Goal: Information Seeking & Learning: Learn about a topic

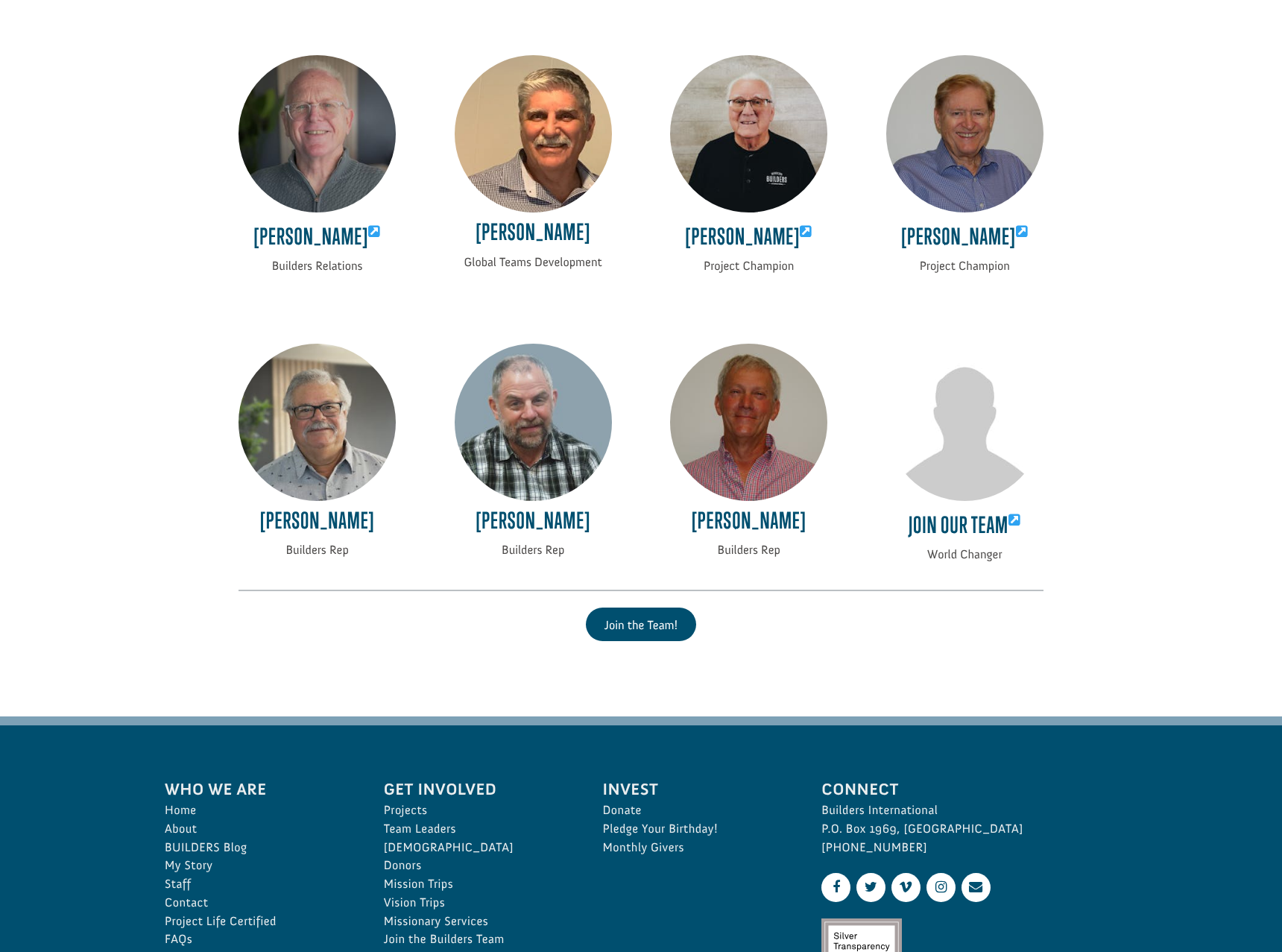
scroll to position [2982, 0]
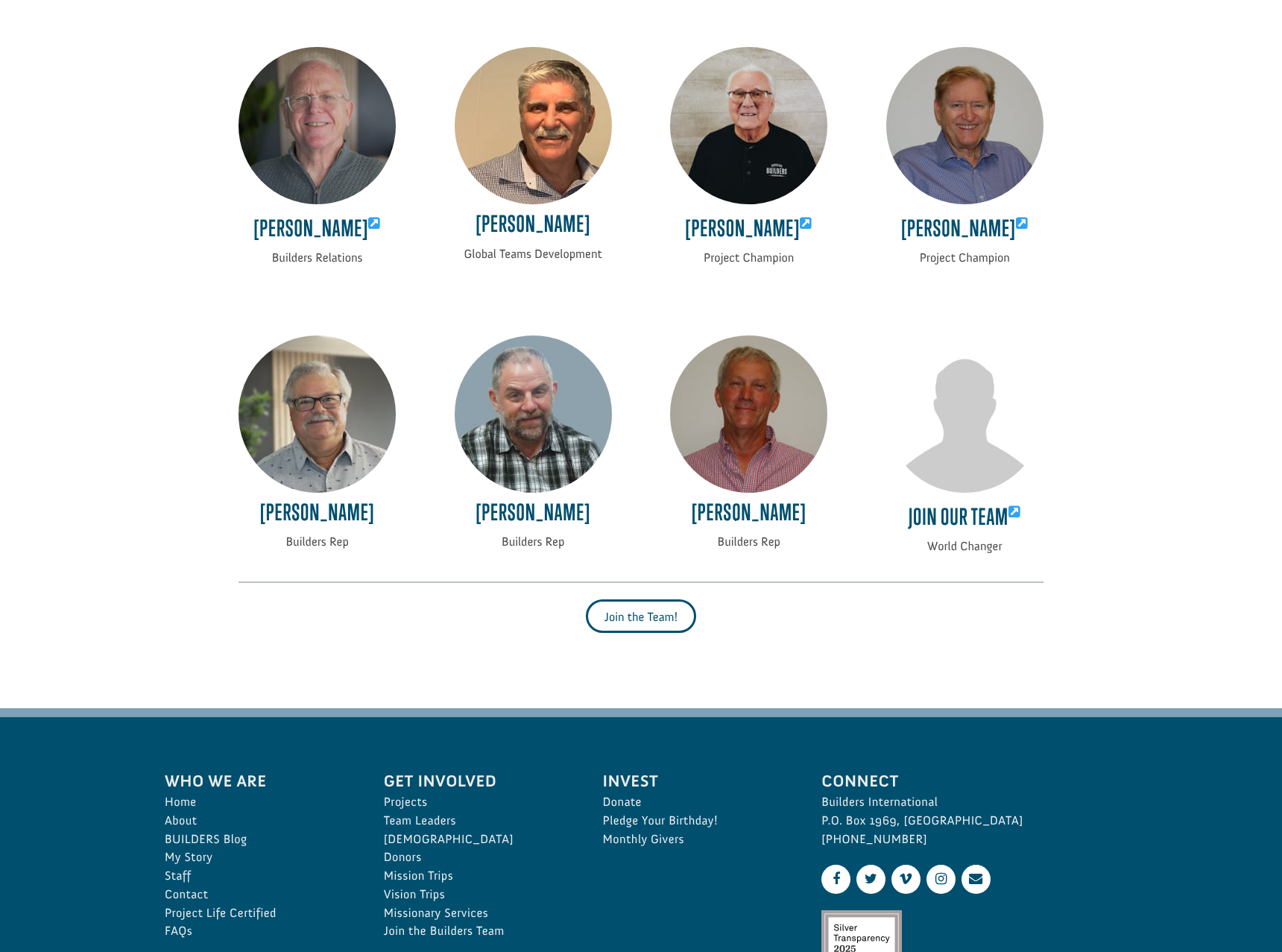
click at [650, 631] on link "Join the Team!" at bounding box center [642, 617] width 111 height 34
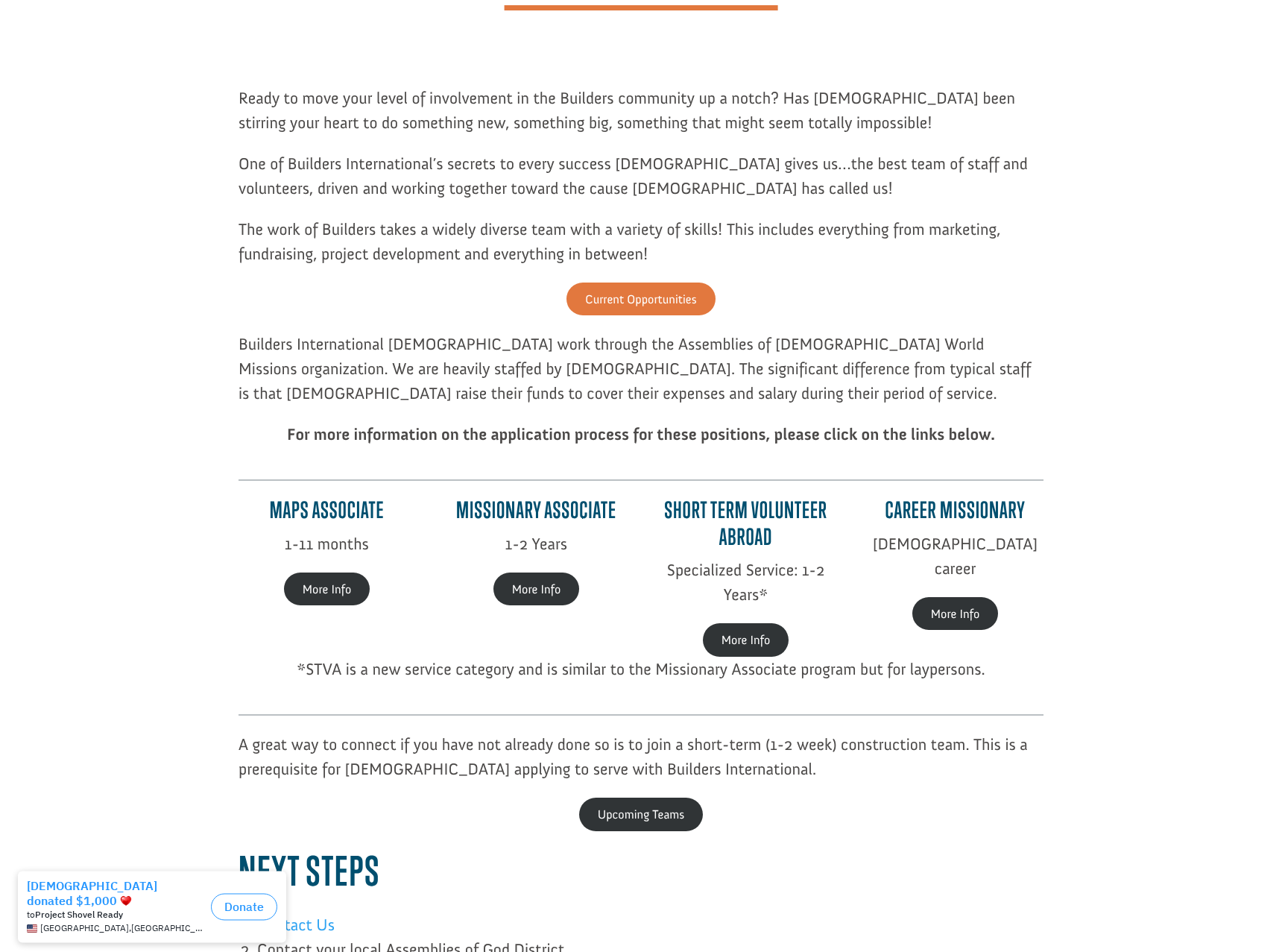
scroll to position [223, 0]
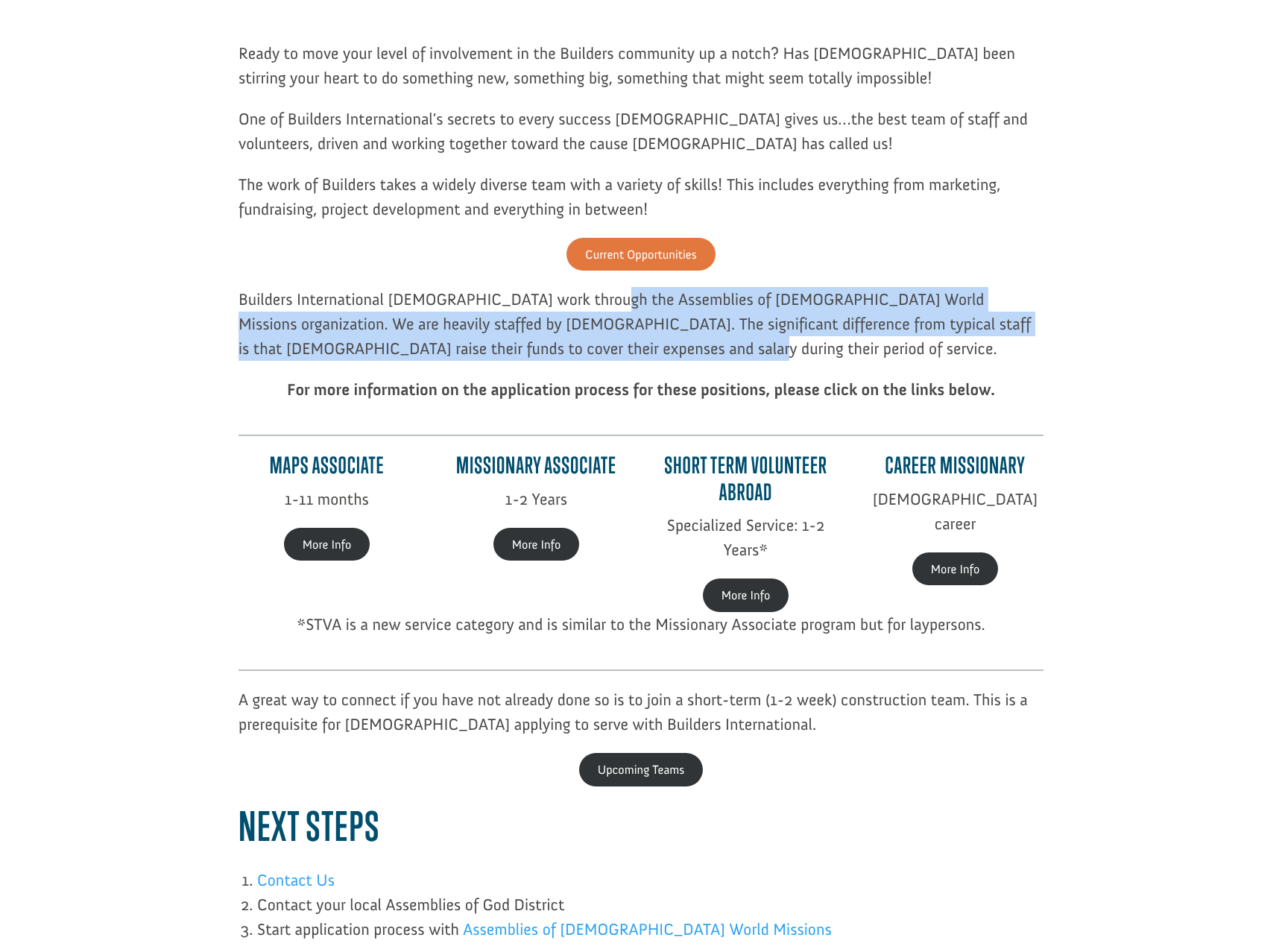
drag, startPoint x: 594, startPoint y: 299, endPoint x: 659, endPoint y: 340, distance: 76.9
click at [659, 340] on p "Builders International missionaries work through the Assemblies of God World Mi…" at bounding box center [641, 332] width 805 height 90
click at [654, 350] on p "Builders International missionaries work through the Assemblies of God World Mi…" at bounding box center [641, 332] width 805 height 90
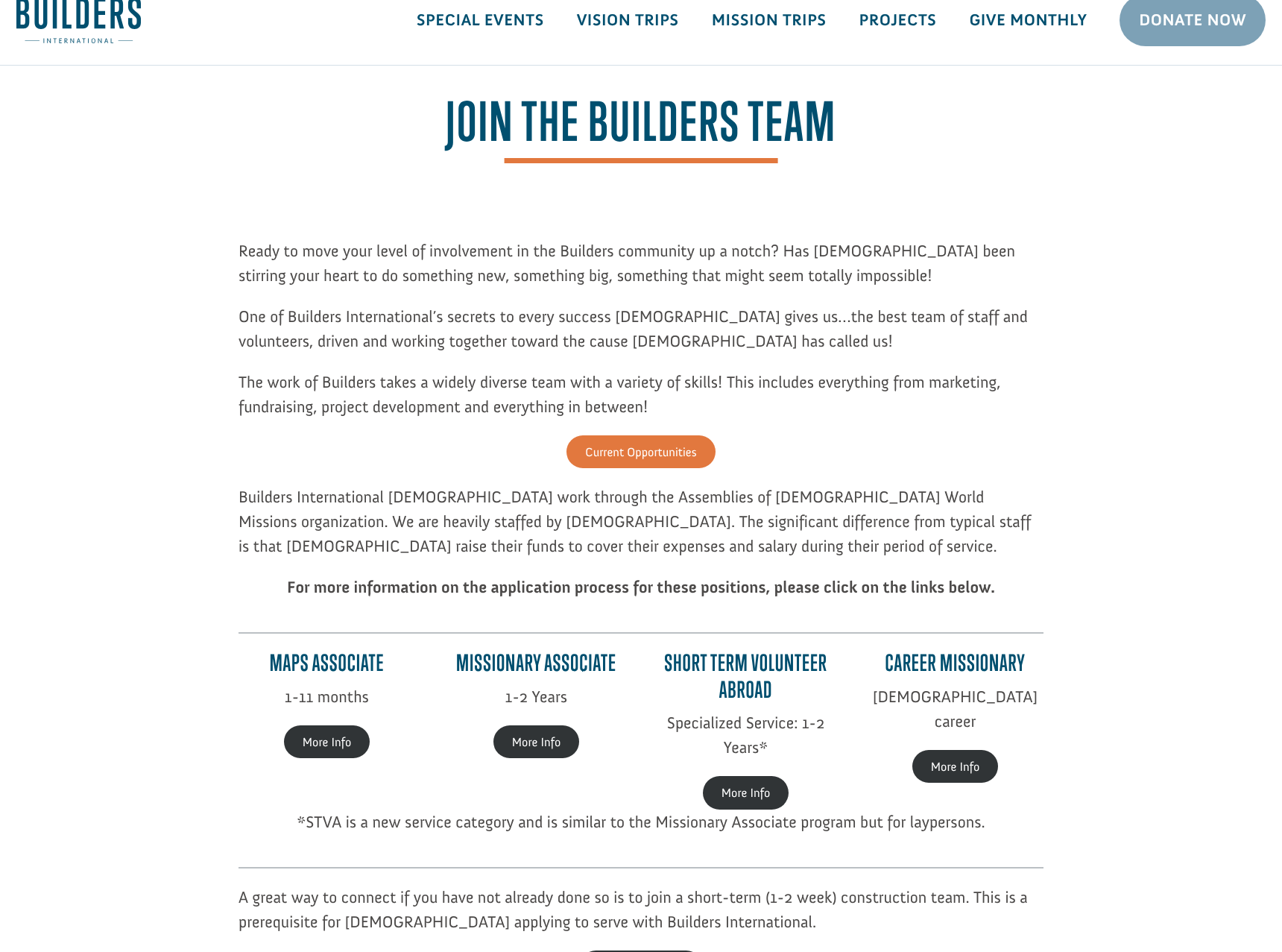
scroll to position [0, 0]
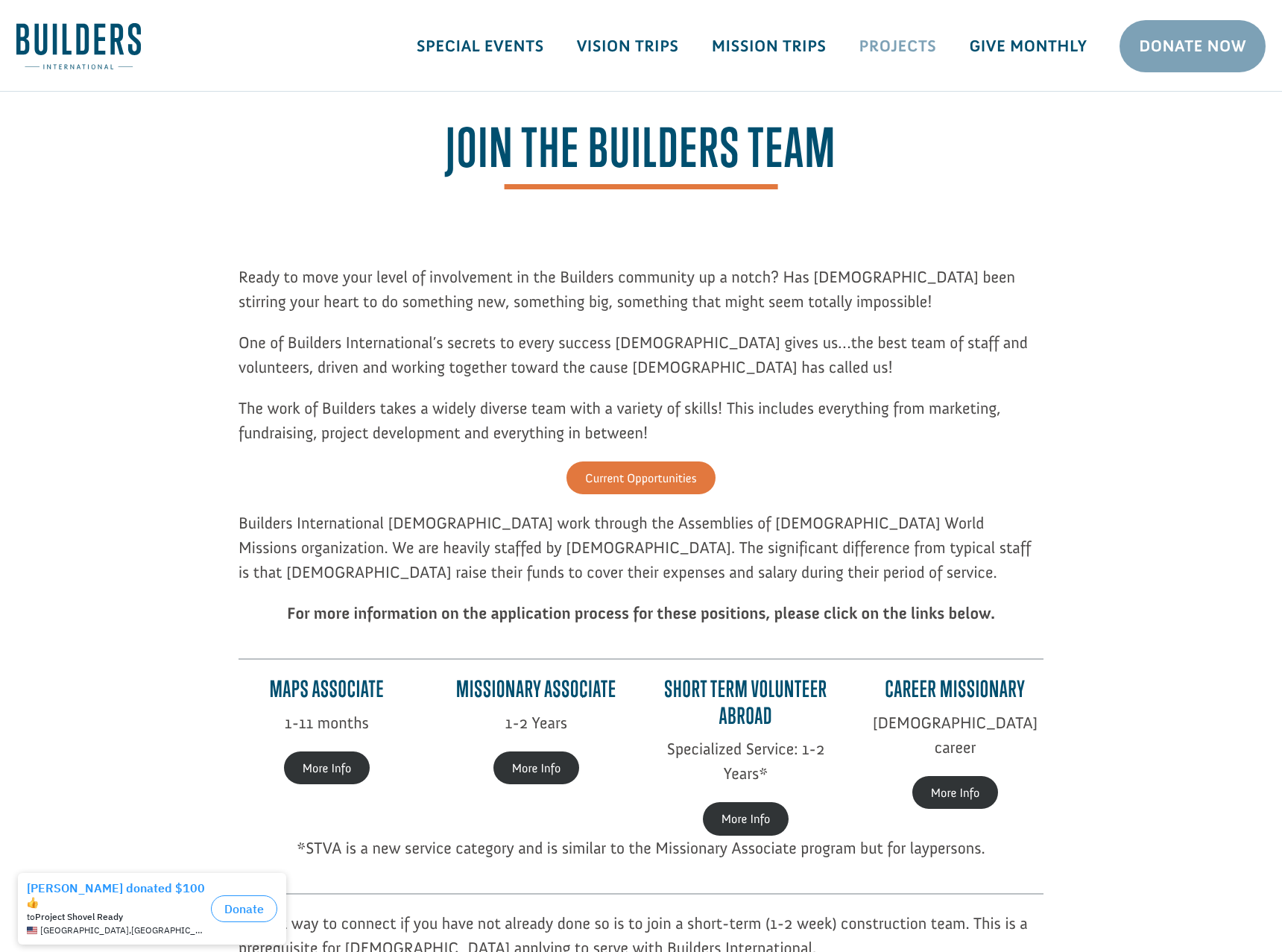
click at [884, 49] on link "Projects" at bounding box center [898, 46] width 110 height 43
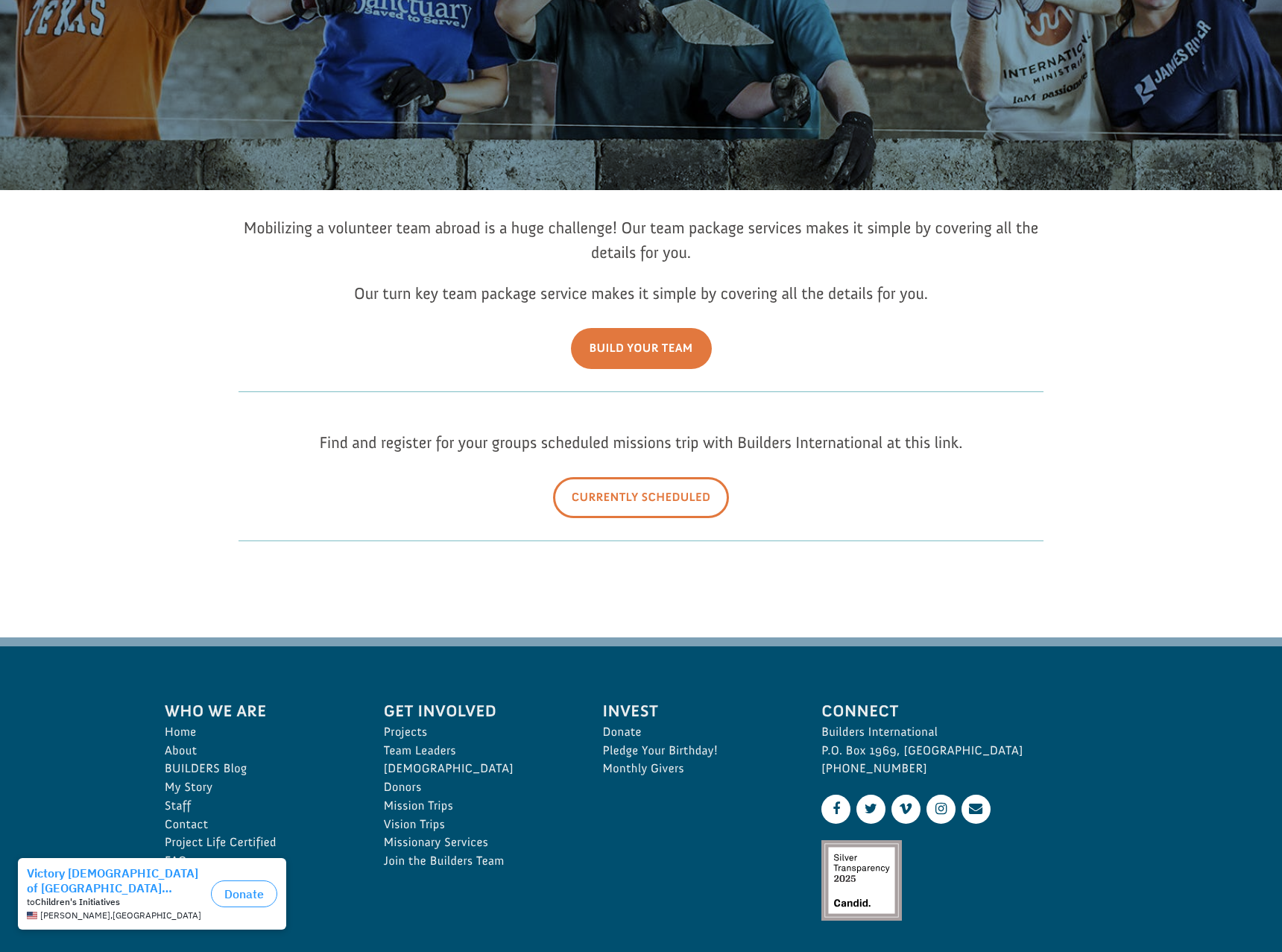
scroll to position [299, 0]
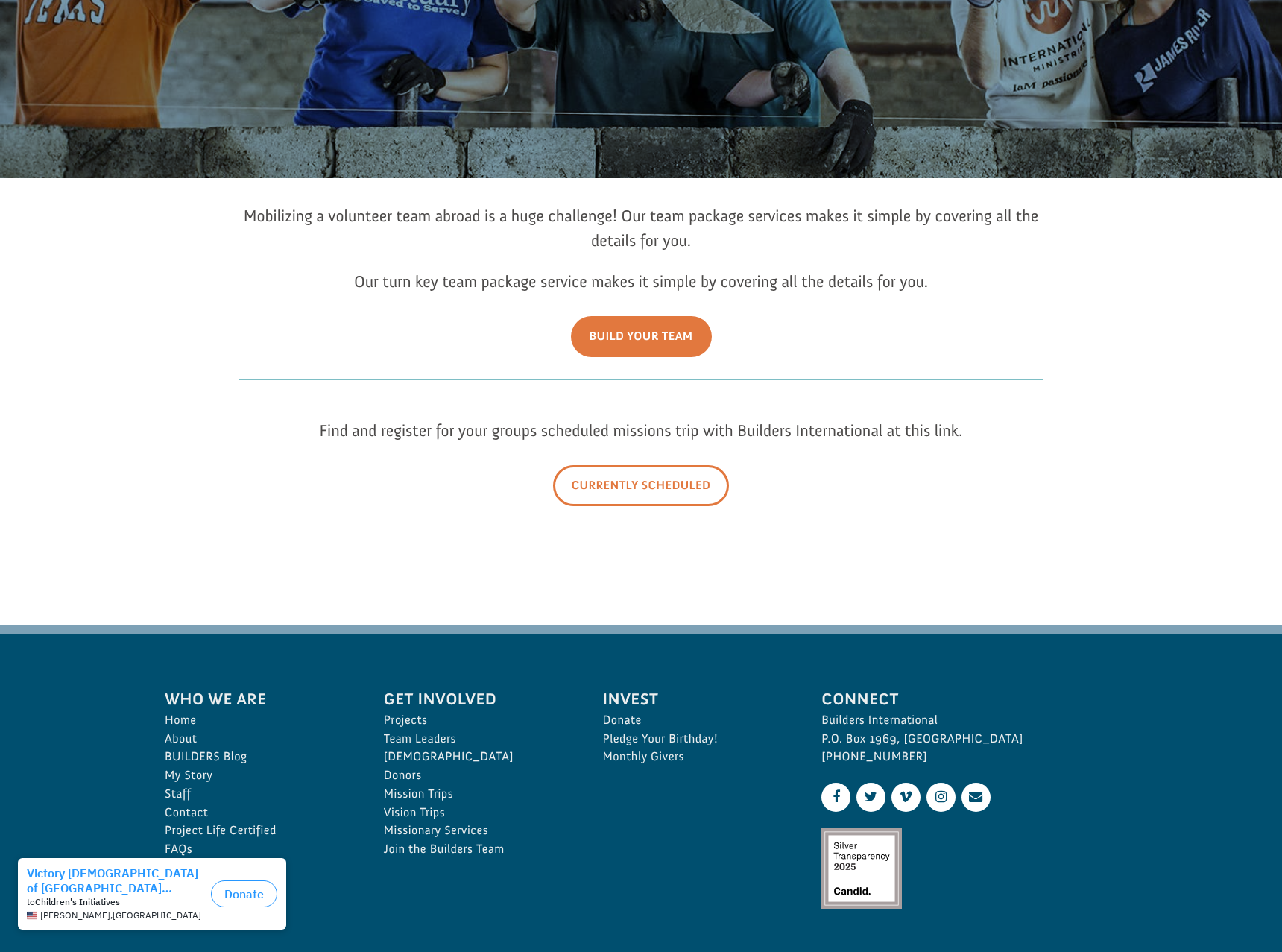
click at [604, 484] on link "Currently Scheduled" at bounding box center [642, 485] width 177 height 41
